Goal: Navigation & Orientation: Understand site structure

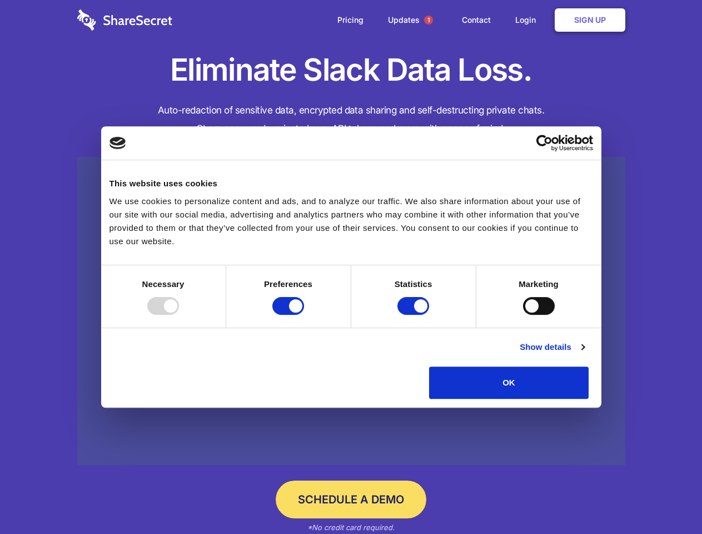
click at [179, 315] on div at bounding box center [163, 306] width 32 height 18
click at [304, 315] on input "Preferences" at bounding box center [289, 306] width 32 height 18
checkbox input "false"
click at [415, 315] on input "Statistics" at bounding box center [414, 306] width 32 height 18
checkbox input "false"
